Goal: Check status: Check status

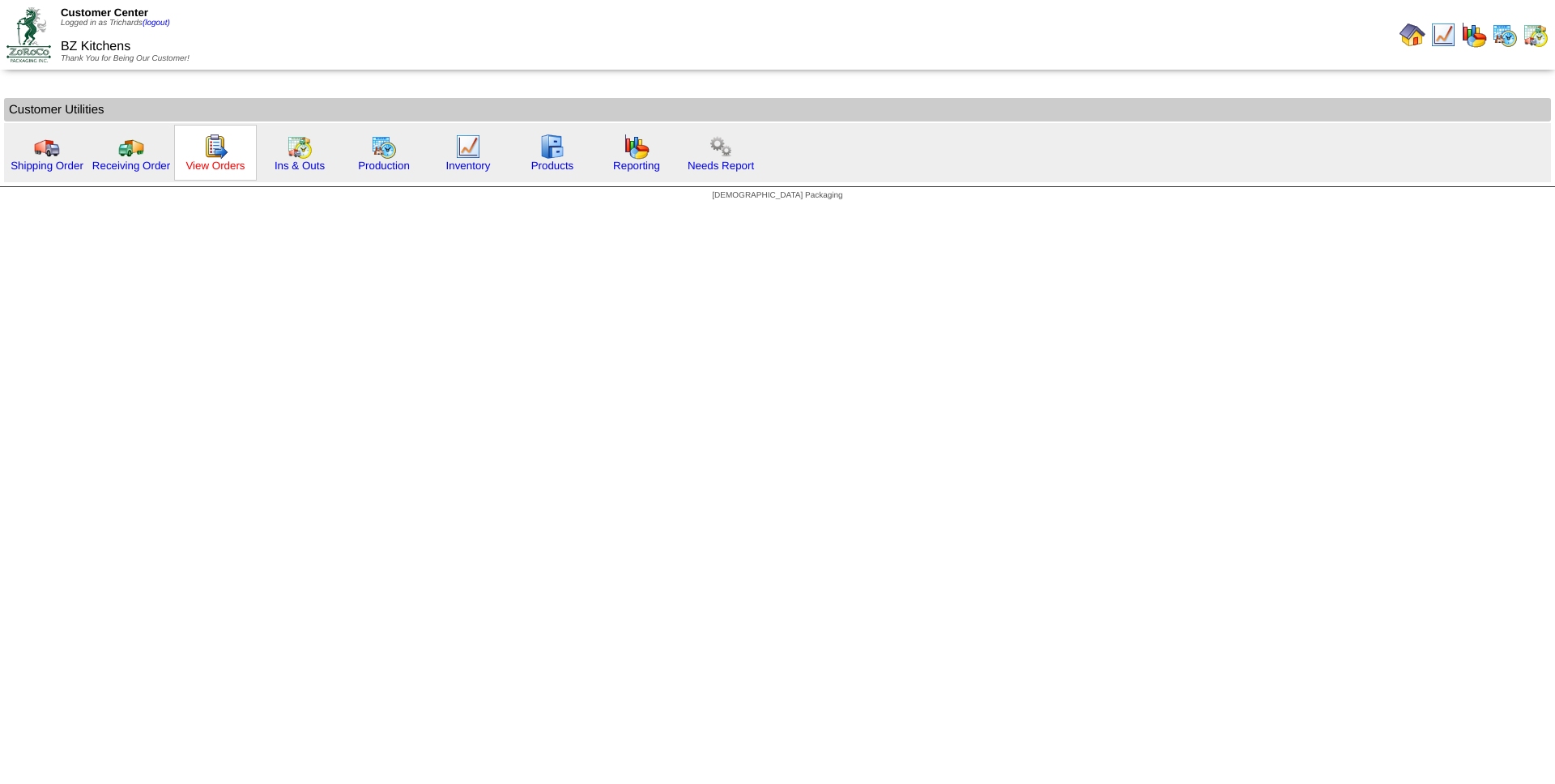
click at [223, 160] on link "View Orders" at bounding box center [215, 166] width 59 height 12
click at [304, 157] on img at bounding box center [300, 147] width 26 height 26
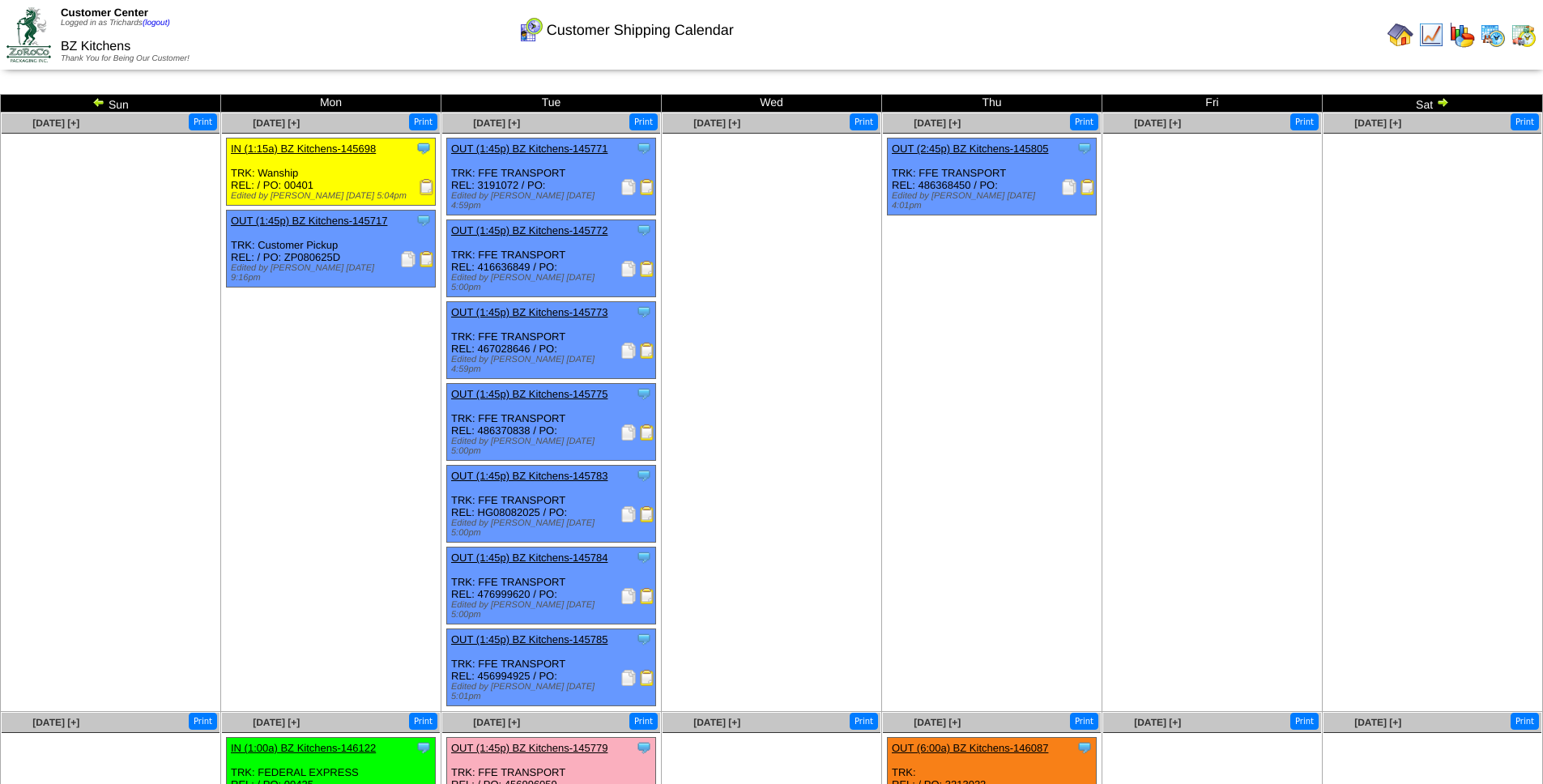
click at [1444, 105] on img at bounding box center [1442, 102] width 13 height 13
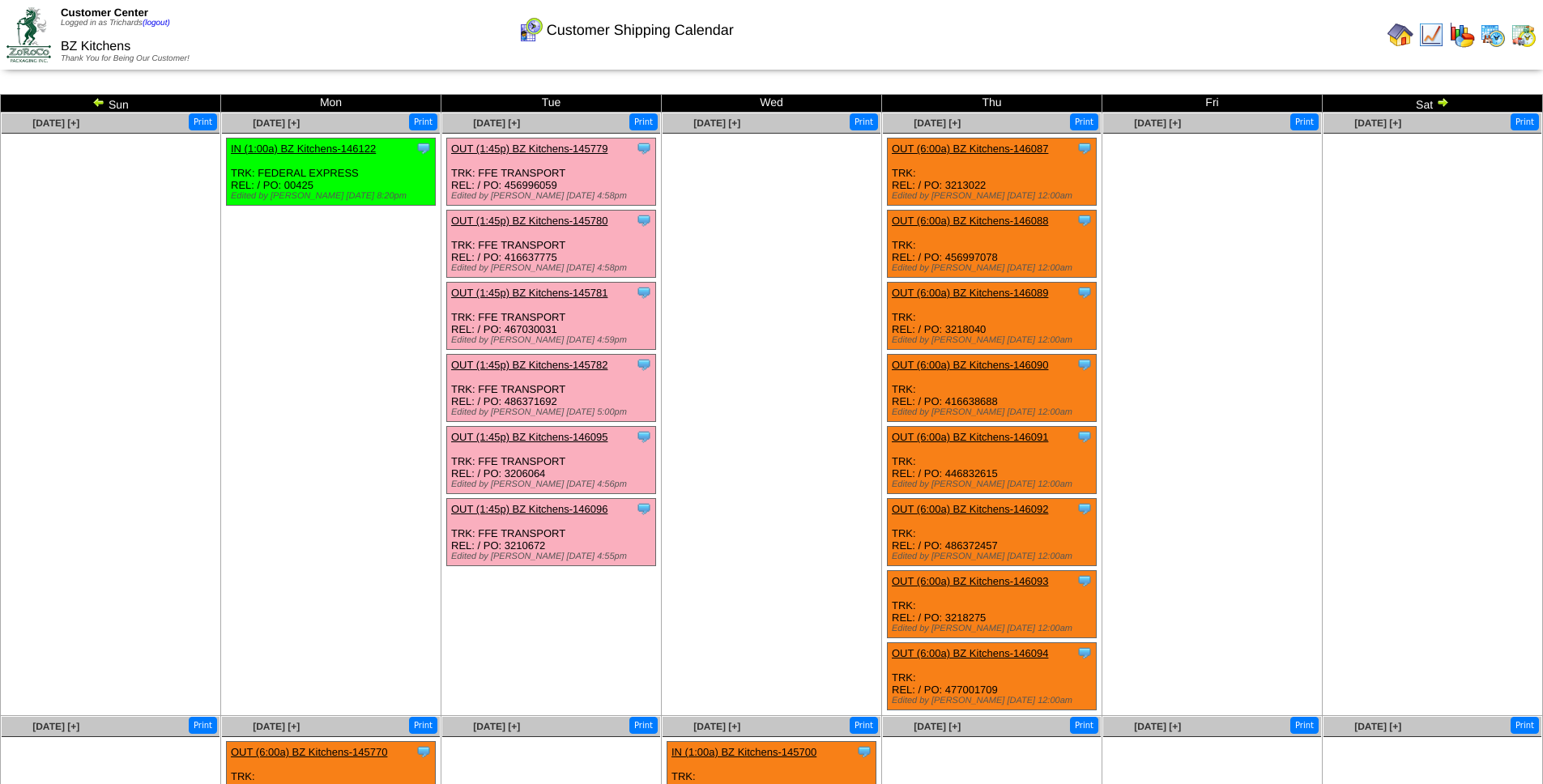
click at [98, 102] on img at bounding box center [98, 102] width 13 height 13
